Goal: Task Accomplishment & Management: Manage account settings

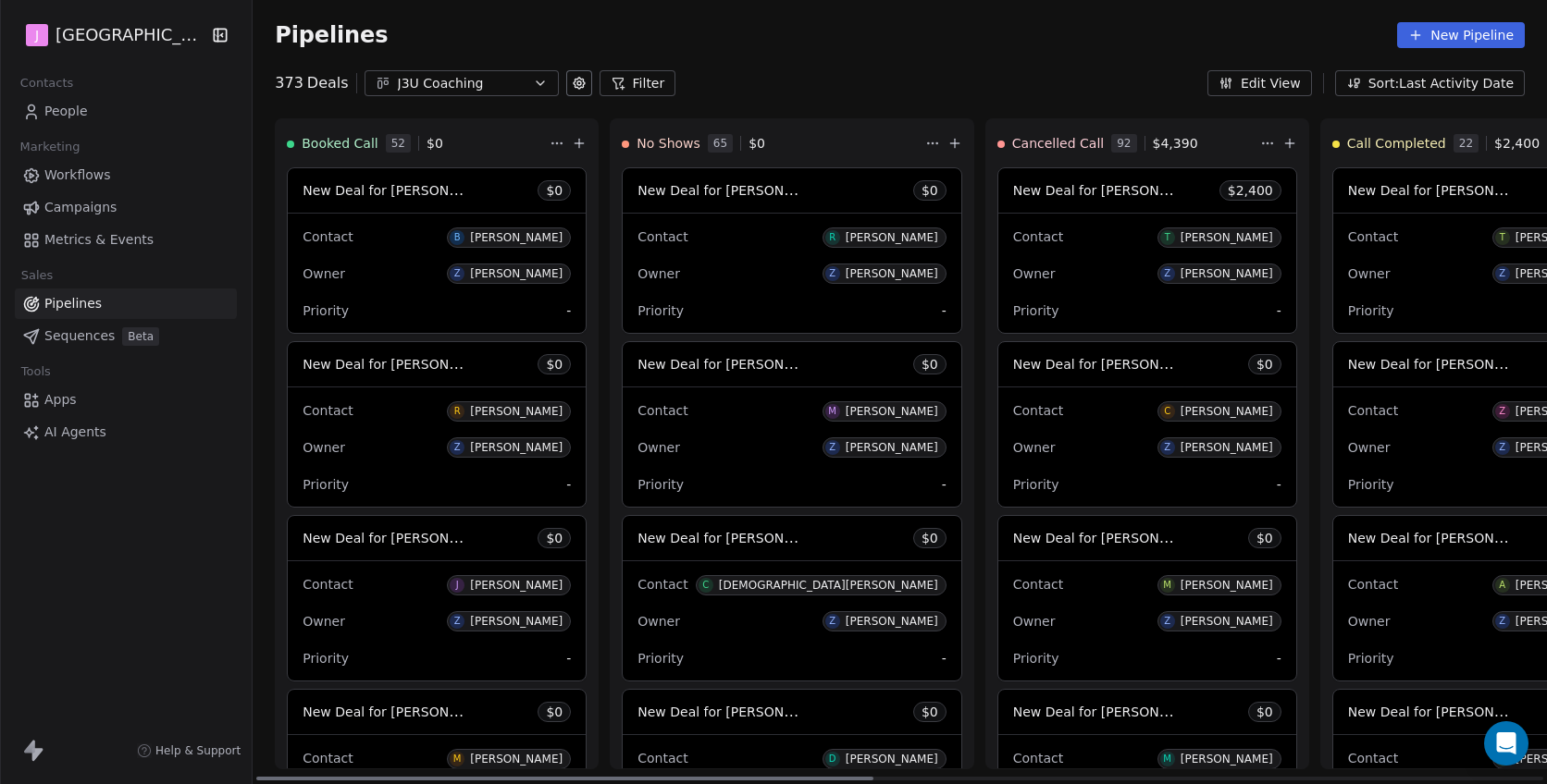
click at [452, 188] on span "New Deal for [PERSON_NAME]" at bounding box center [400, 190] width 196 height 17
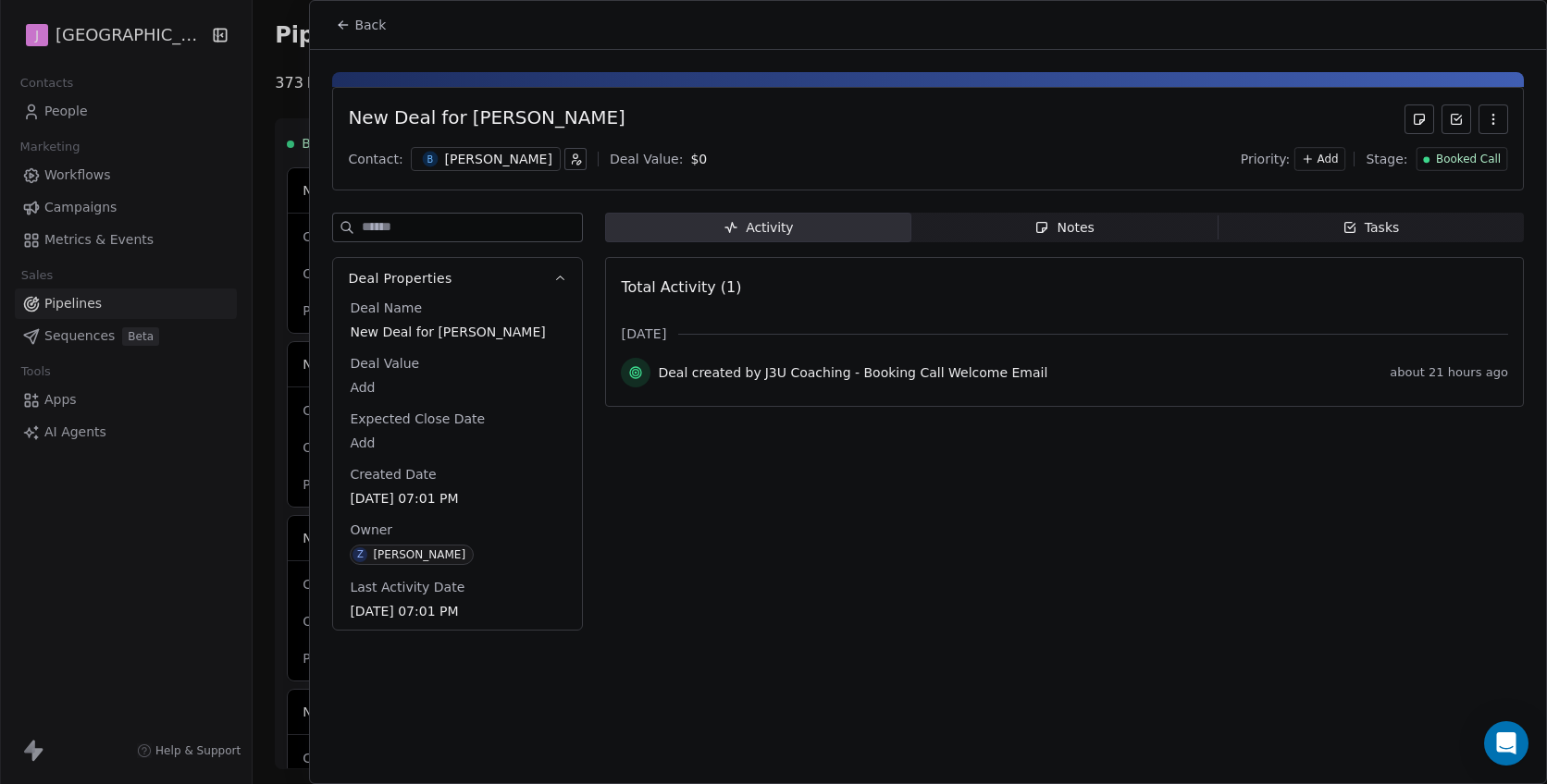
click at [1474, 166] on span "Booked Call" at bounding box center [1469, 159] width 65 height 15
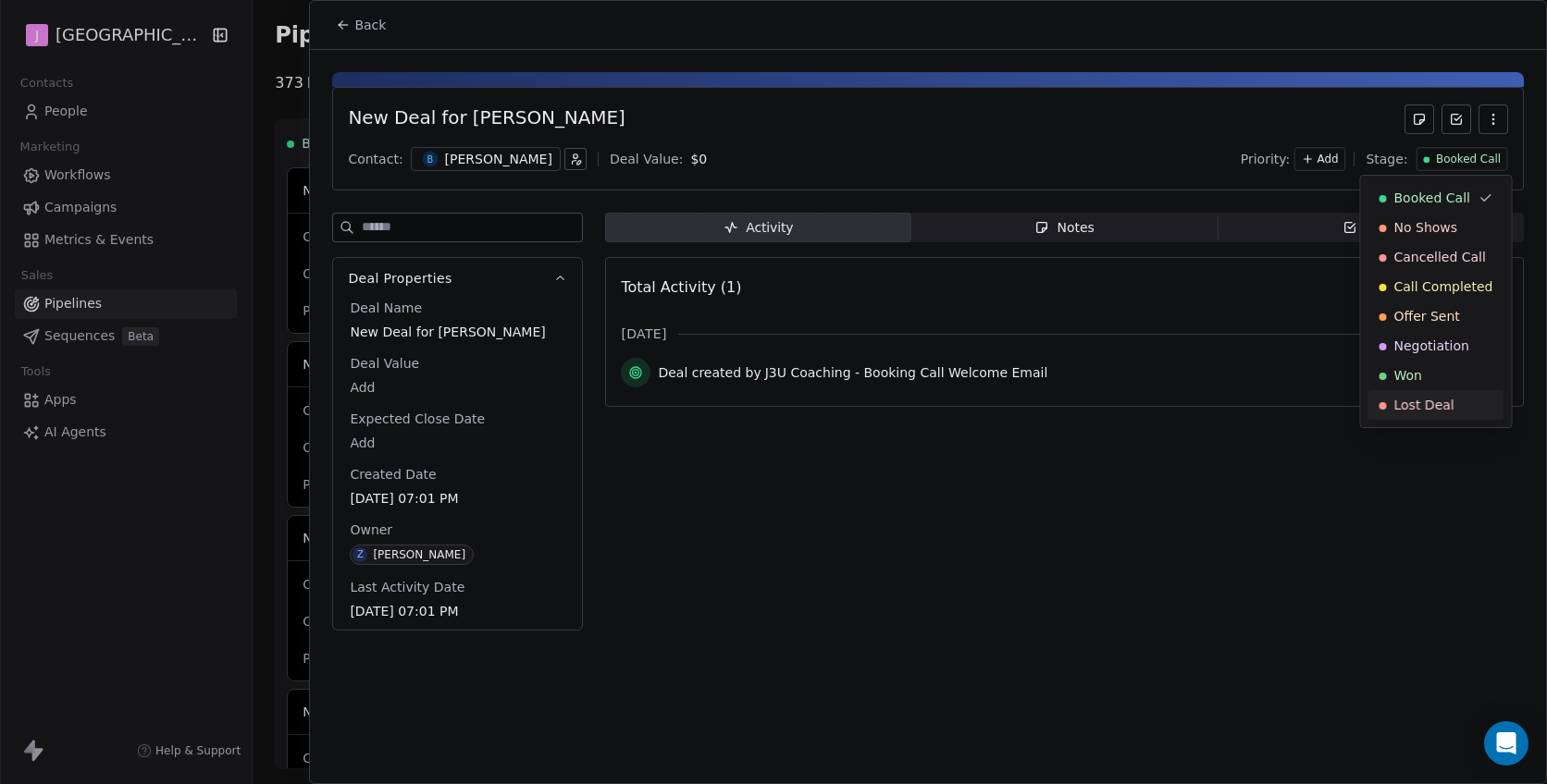
click at [1440, 402] on span "Lost Deal" at bounding box center [1424, 404] width 60 height 18
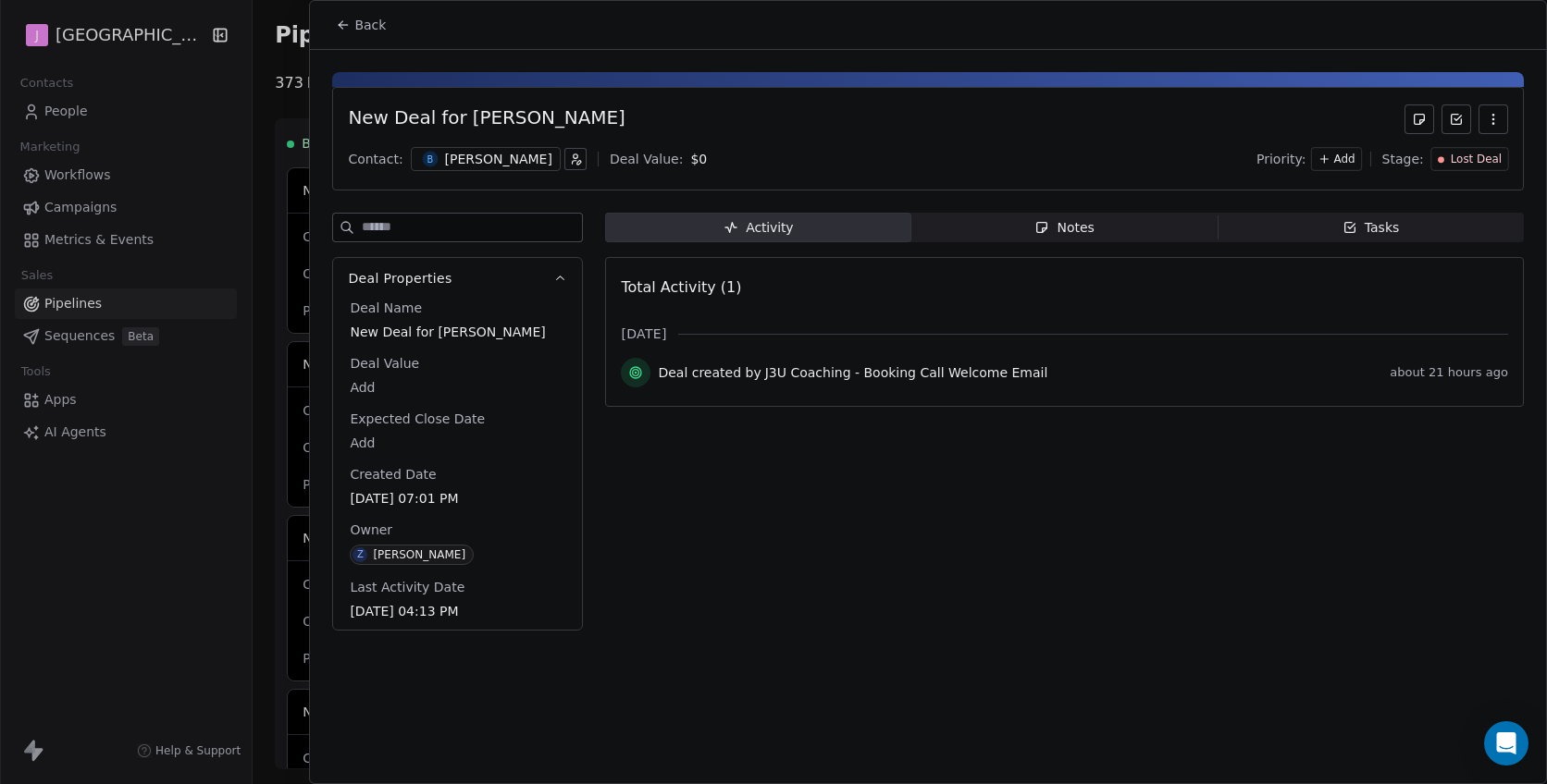
click at [366, 15] on button "Back" at bounding box center [361, 25] width 73 height 33
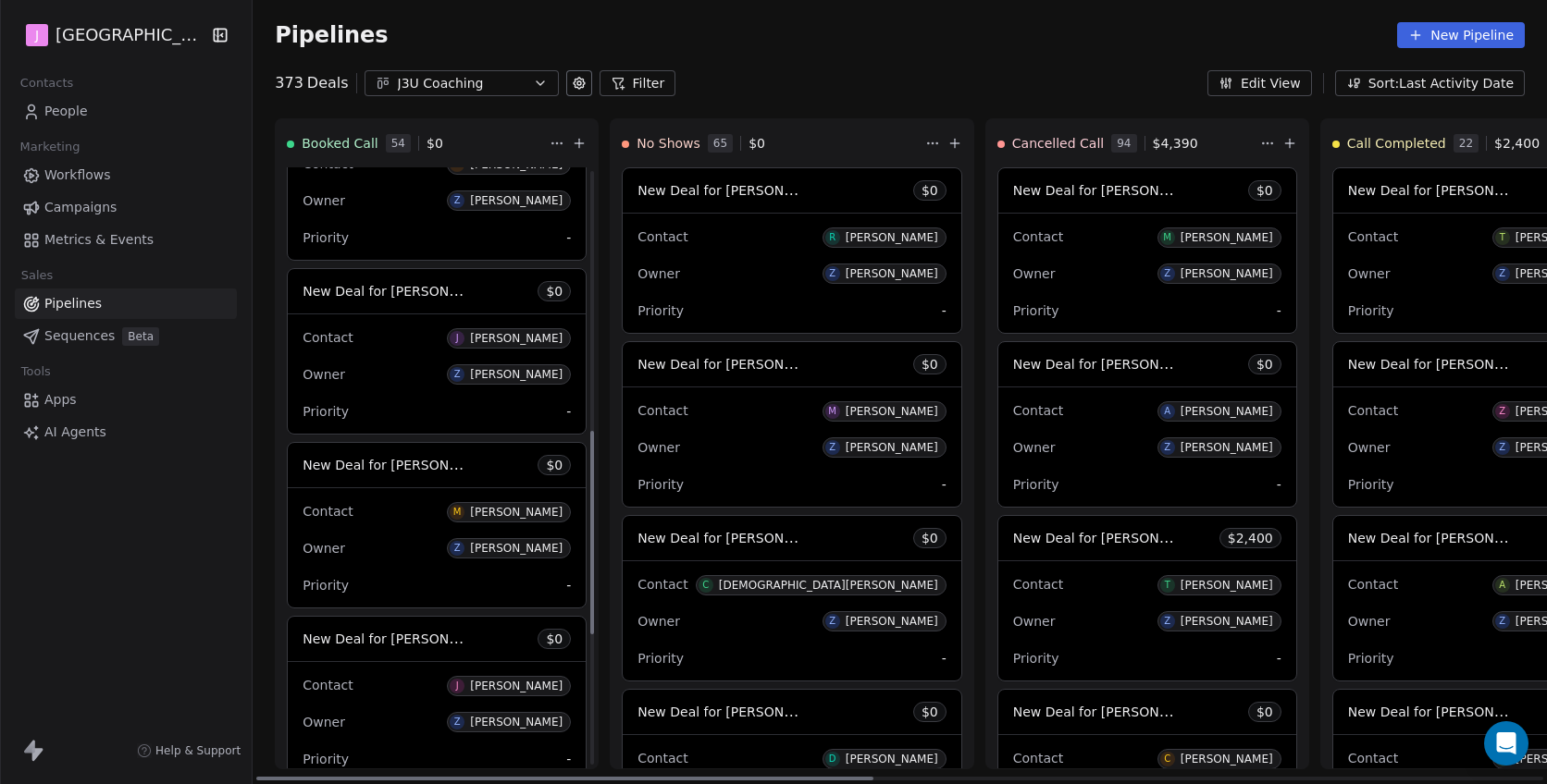
scroll to position [779, 0]
